Goal: Information Seeking & Learning: Check status

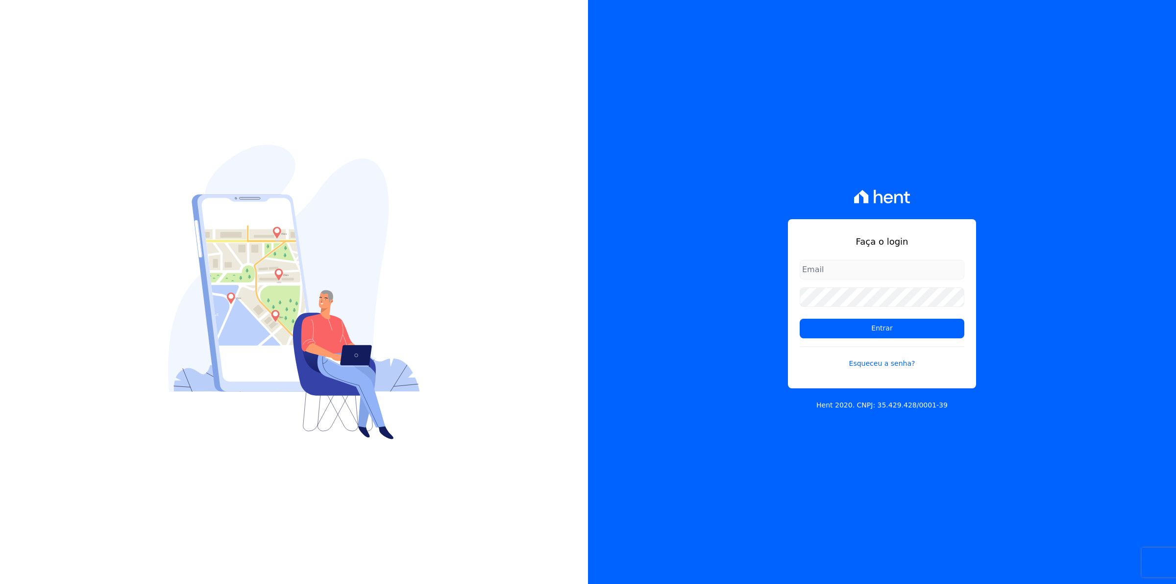
type input "financeiro01@mgfincorporadora.com.br"
click at [842, 275] on input "financeiro01@mgfincorporadora.com.br" at bounding box center [882, 270] width 165 height 20
drag, startPoint x: 719, startPoint y: 338, endPoint x: 724, endPoint y: 337, distance: 5.1
click at [719, 338] on div "Faça o login financeiro01@mgfincorporadora.com.br Entrar Esqueceu a senha? Hent…" at bounding box center [882, 292] width 588 height 584
click at [853, 319] on input "Entrar" at bounding box center [882, 329] width 165 height 20
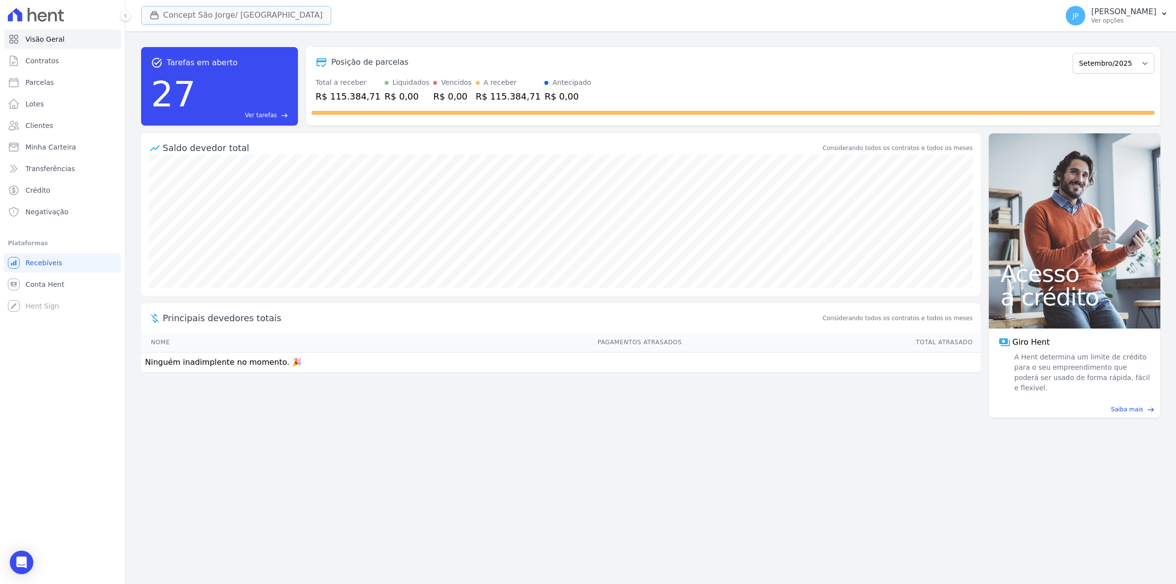
click at [160, 15] on div "button" at bounding box center [157, 15] width 14 height 10
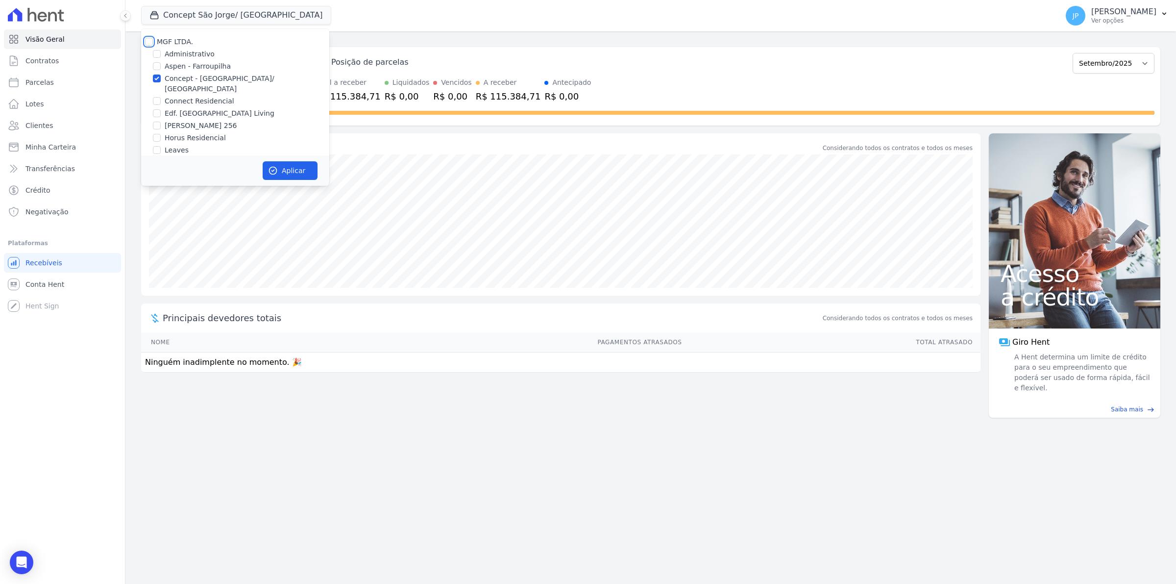
click at [150, 39] on input "MGF LTDA." at bounding box center [149, 42] width 8 height 8
checkbox input "true"
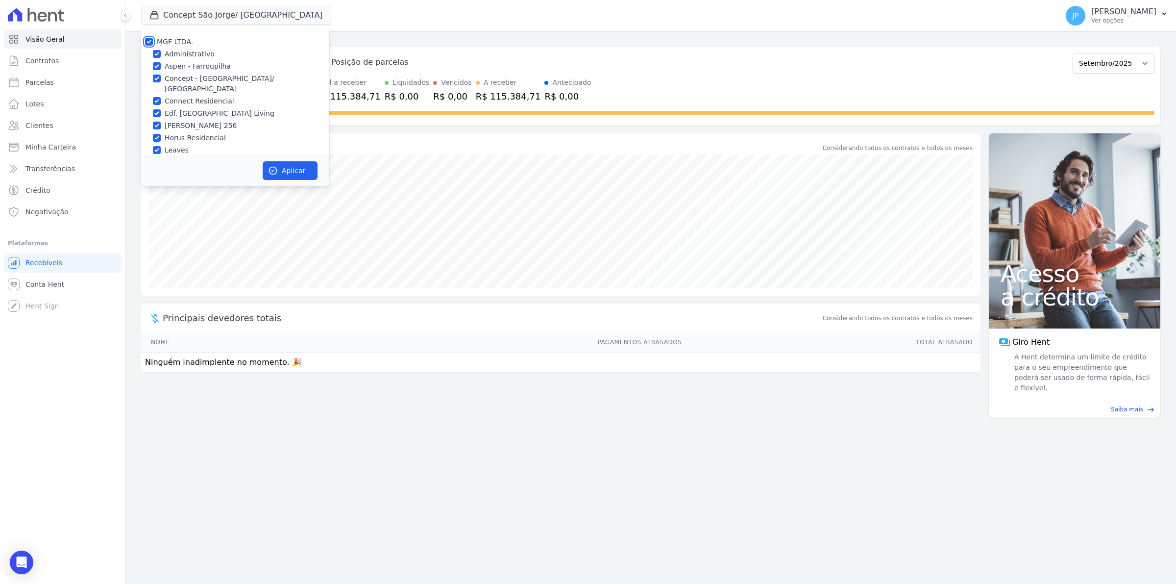
checkbox input "true"
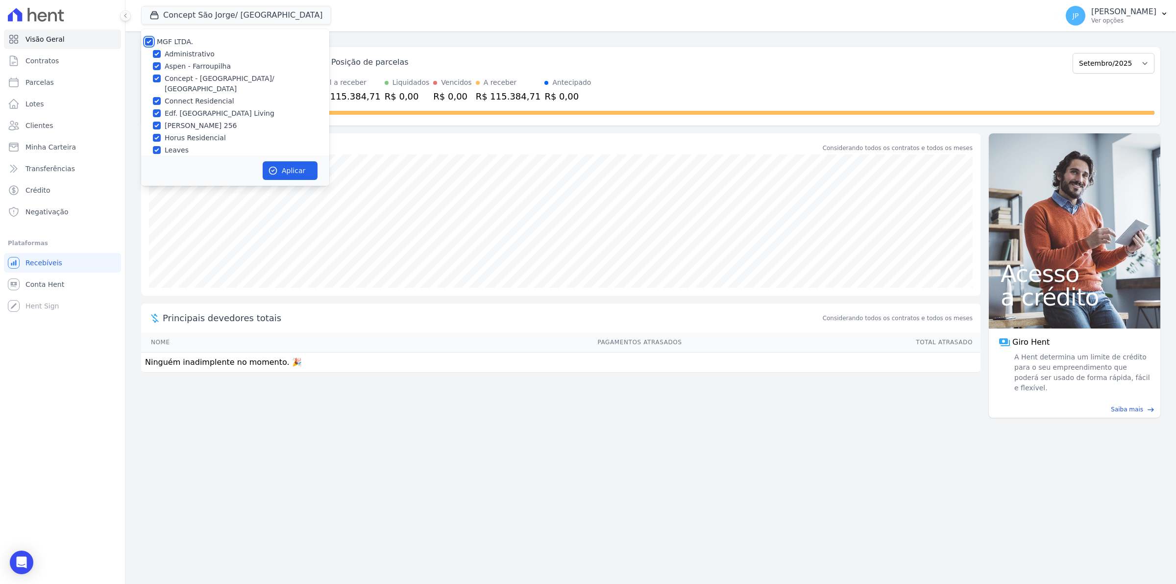
checkbox input "true"
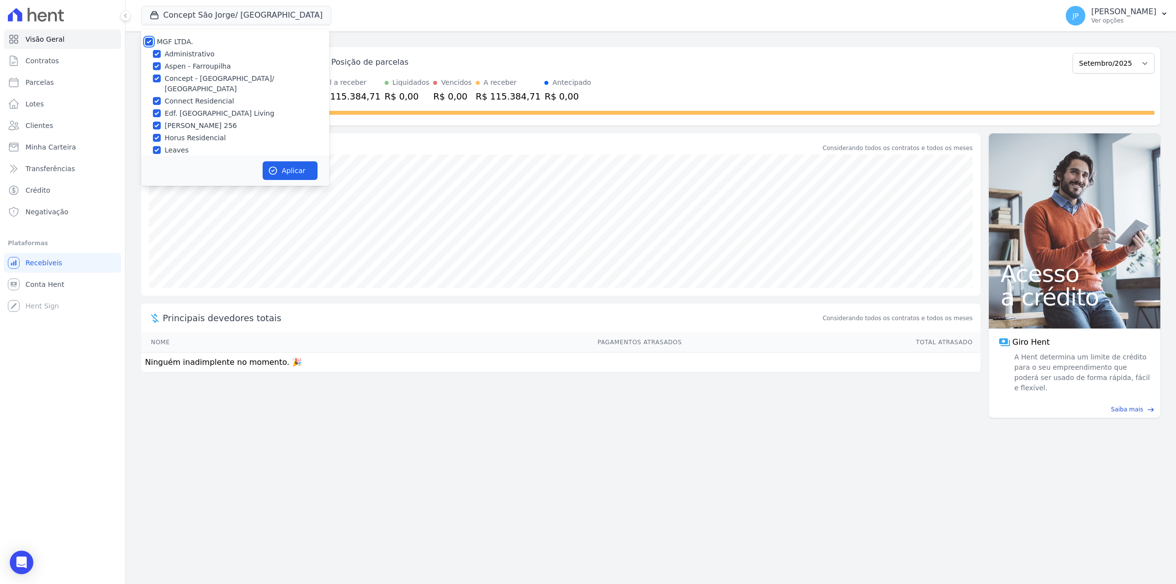
checkbox input "true"
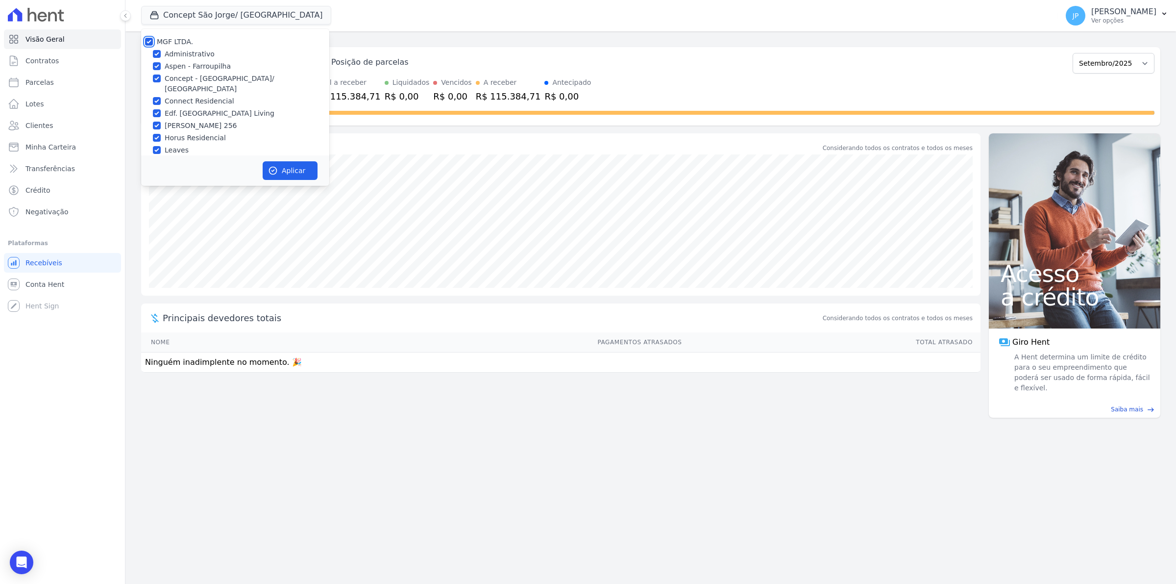
checkbox input "true"
click at [291, 173] on button "Aplicar" at bounding box center [290, 170] width 55 height 19
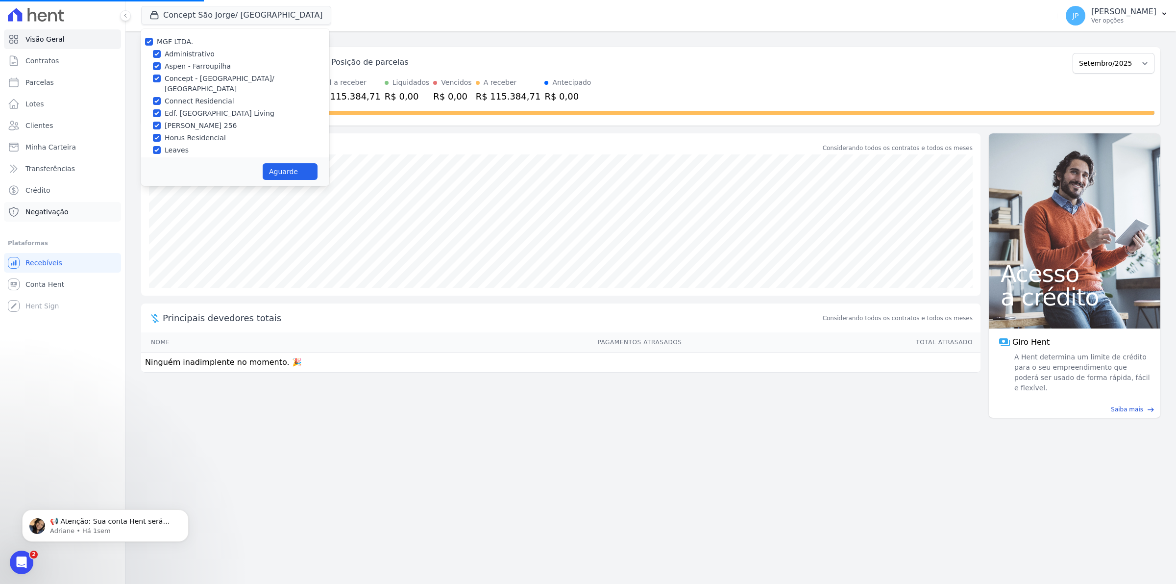
click at [35, 209] on span "Negativação" at bounding box center [46, 212] width 43 height 10
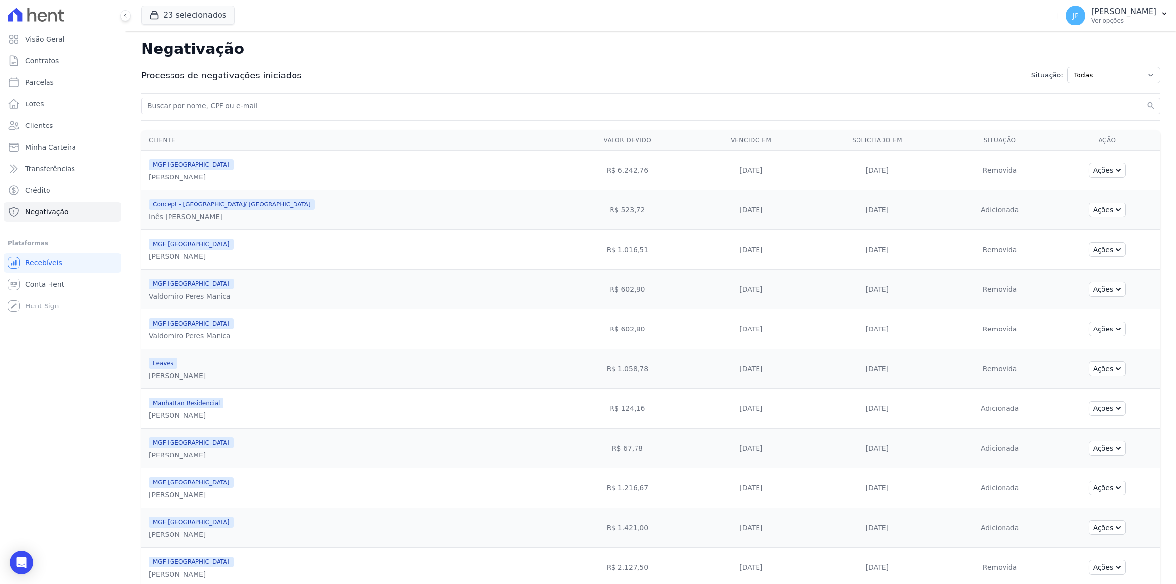
click at [257, 108] on input "search" at bounding box center [645, 106] width 999 height 12
paste input "[PERSON_NAME]"
type input "[PERSON_NAME]"
click at [1147, 101] on button "search" at bounding box center [1152, 106] width 10 height 10
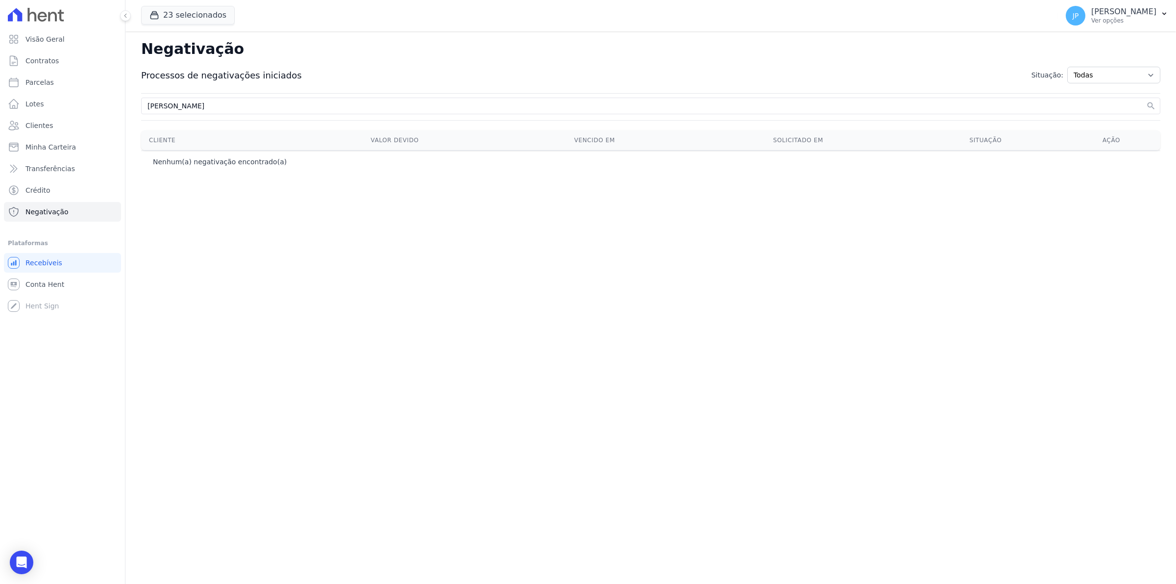
drag, startPoint x: 255, startPoint y: 108, endPoint x: 164, endPoint y: 106, distance: 91.2
click at [164, 106] on input "[PERSON_NAME]" at bounding box center [645, 106] width 999 height 12
type input "JOAO"
click at [1147, 101] on button "search" at bounding box center [1152, 106] width 10 height 10
click at [149, 16] on button "23 selecionados" at bounding box center [188, 15] width 94 height 19
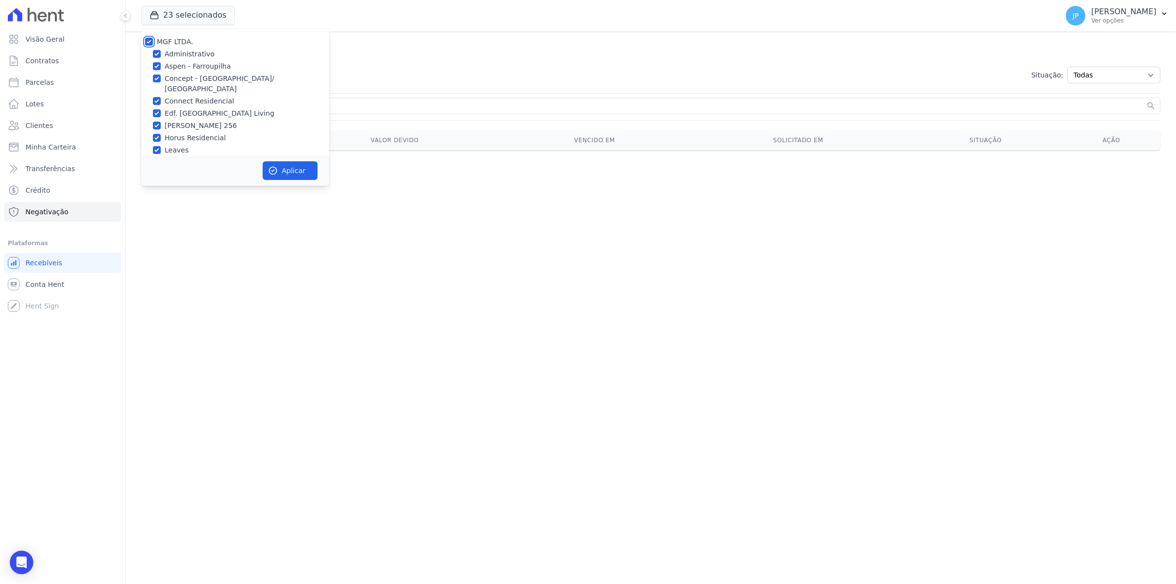
click at [150, 40] on input "MGF LTDA." at bounding box center [149, 42] width 8 height 8
checkbox input "false"
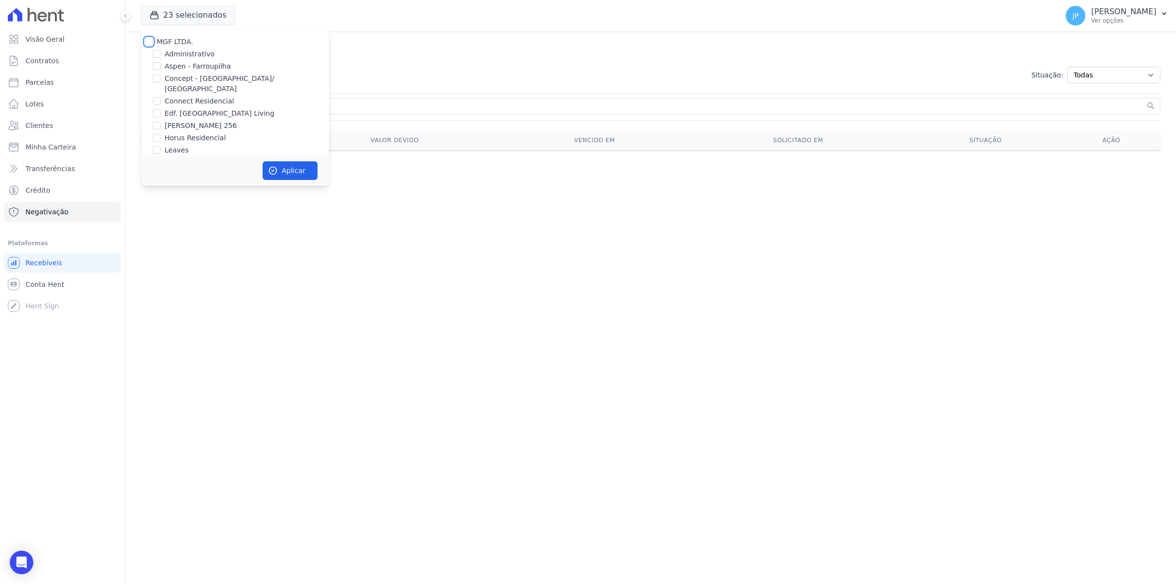
checkbox input "false"
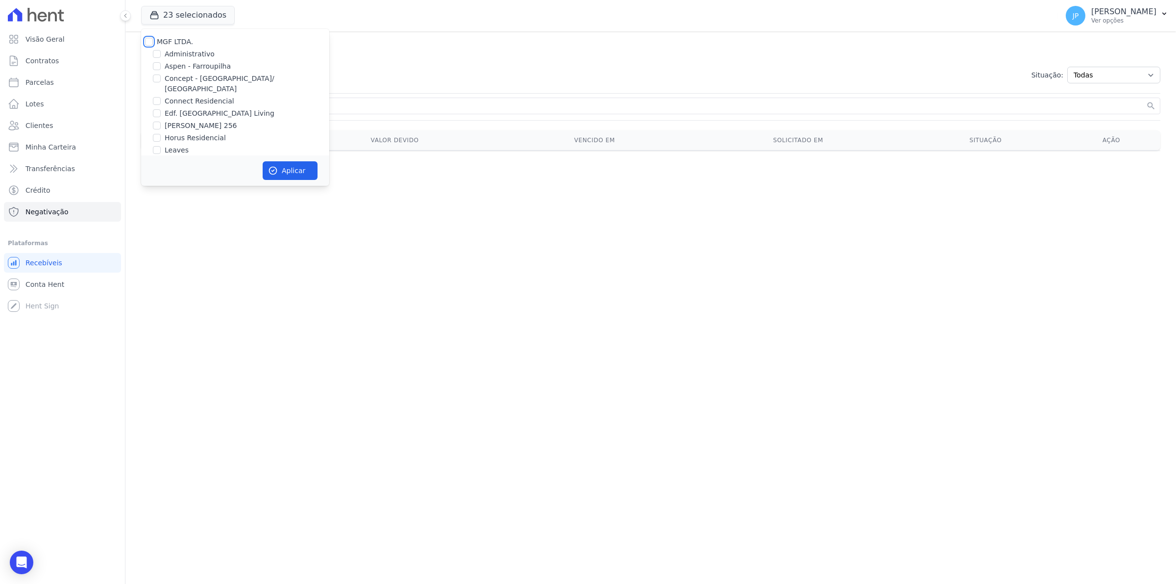
checkbox input "false"
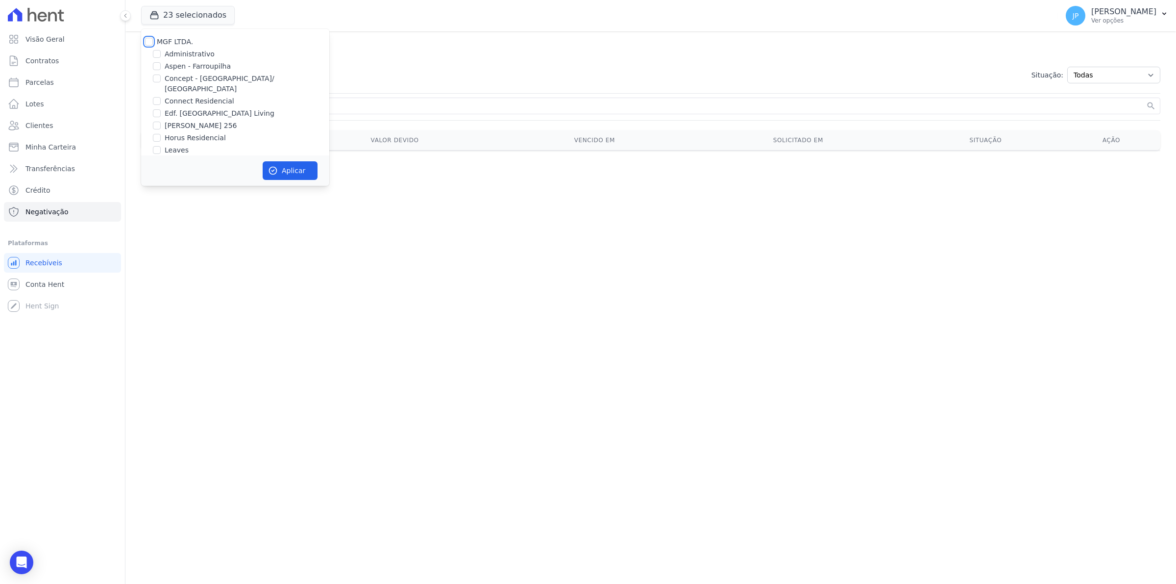
checkbox input "false"
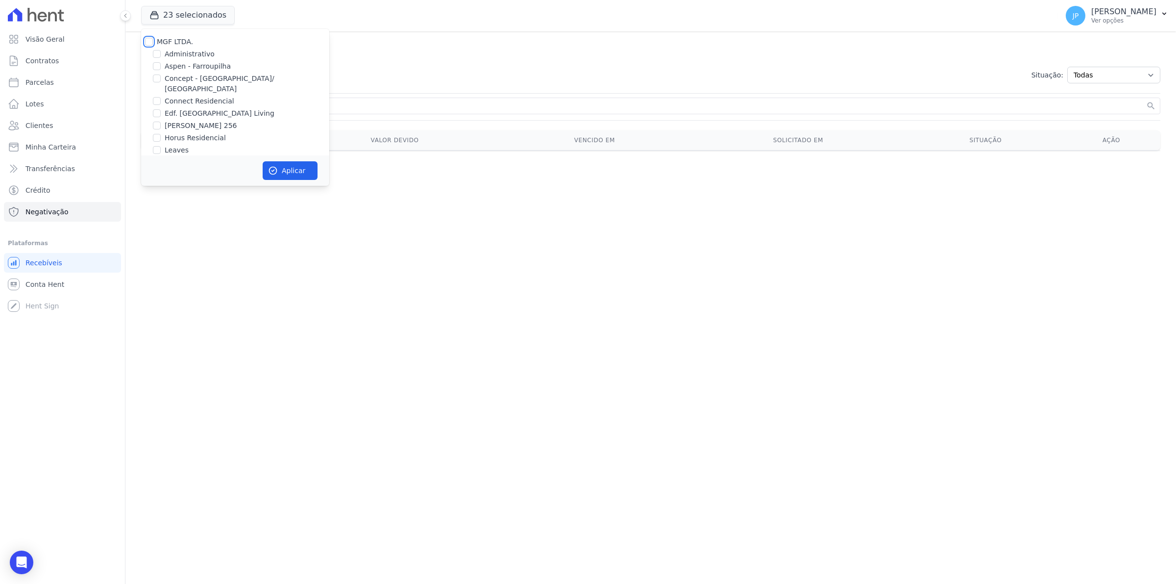
checkbox input "false"
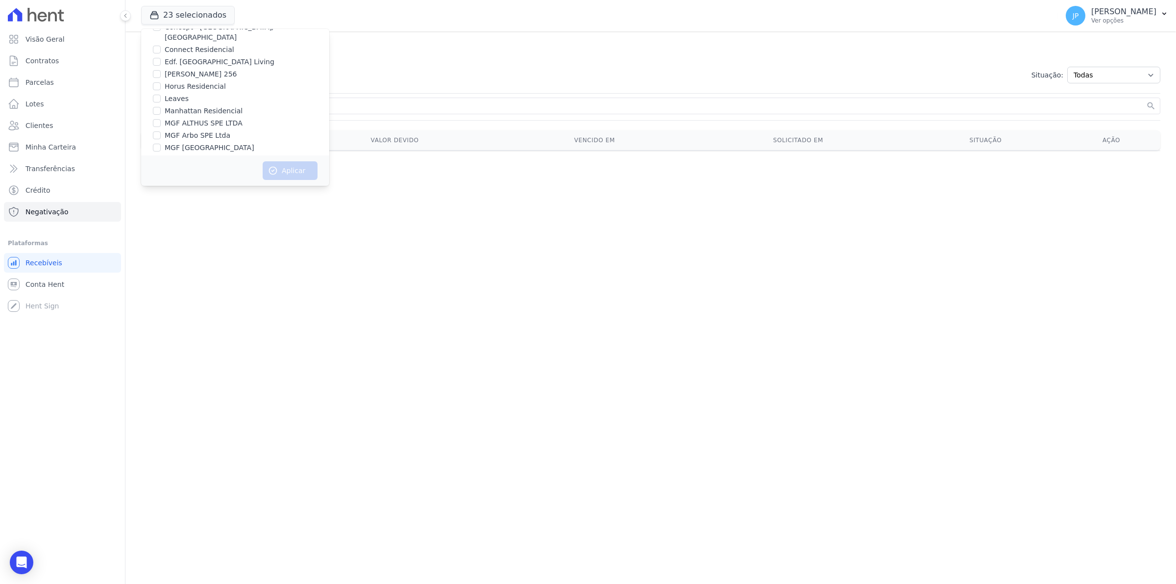
scroll to position [123, 0]
click at [193, 72] on label "MGF [GEOGRAPHIC_DATA]" at bounding box center [210, 77] width 90 height 10
click at [161, 73] on input "MGF [GEOGRAPHIC_DATA]" at bounding box center [157, 77] width 8 height 8
checkbox input "true"
click at [288, 169] on button "Aplicar" at bounding box center [290, 170] width 55 height 19
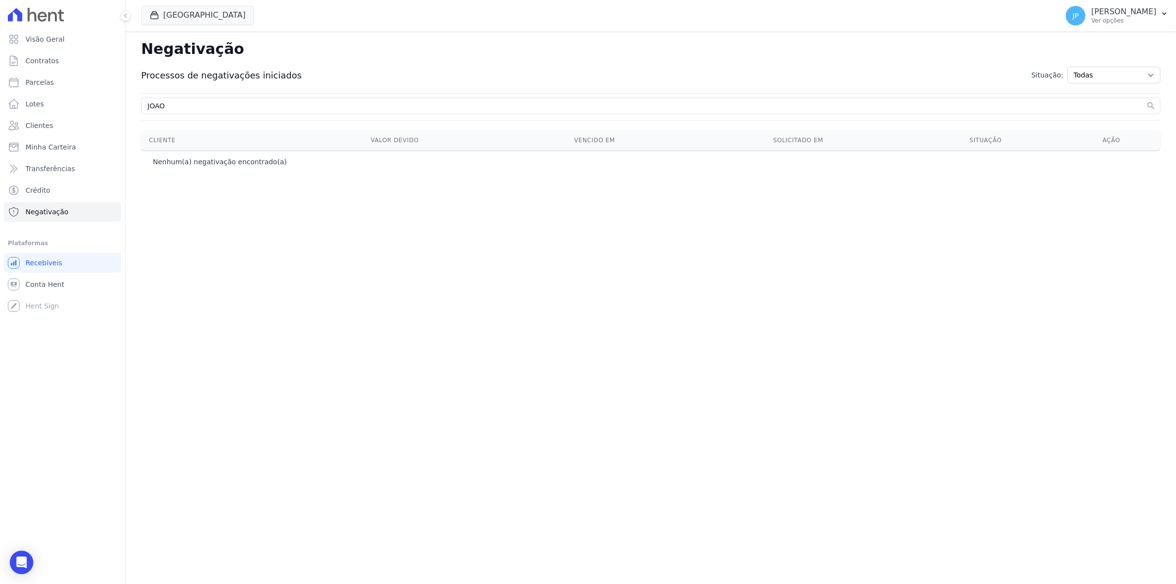
click at [248, 102] on input "JOAO" at bounding box center [645, 106] width 999 height 12
drag, startPoint x: 175, startPoint y: 108, endPoint x: 115, endPoint y: 108, distance: 60.3
click at [115, 108] on div "Visão Geral Contratos [GEOGRAPHIC_DATA] Lotes Clientes Minha Carteira Transferê…" at bounding box center [588, 292] width 1176 height 584
paste input "[PERSON_NAME]"
type input "[PERSON_NAME]"
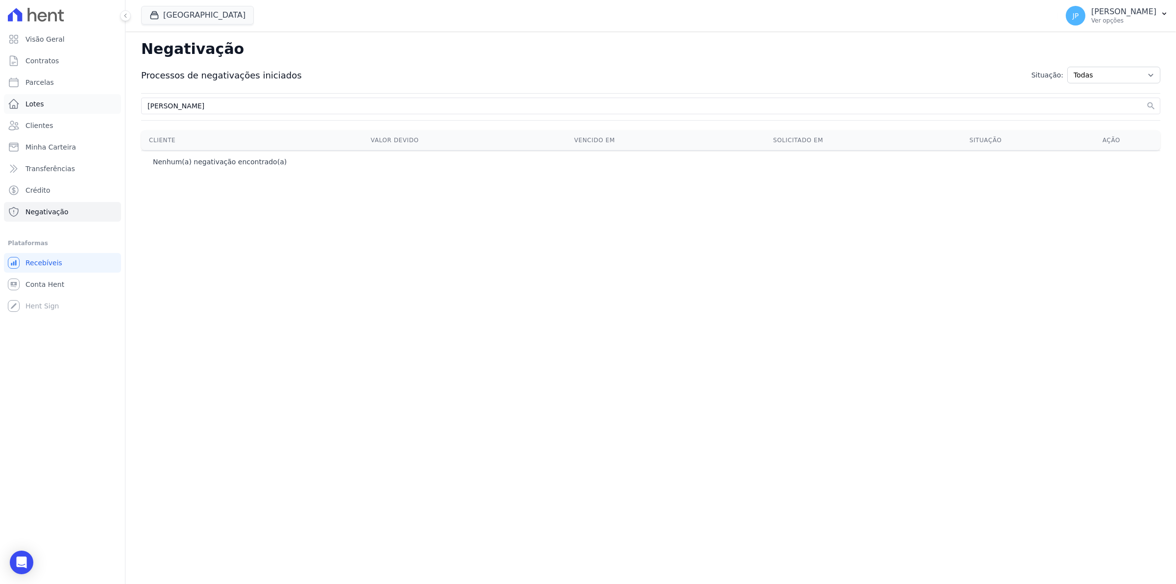
click at [1147, 101] on button "search" at bounding box center [1152, 106] width 10 height 10
